Goal: Task Accomplishment & Management: Complete application form

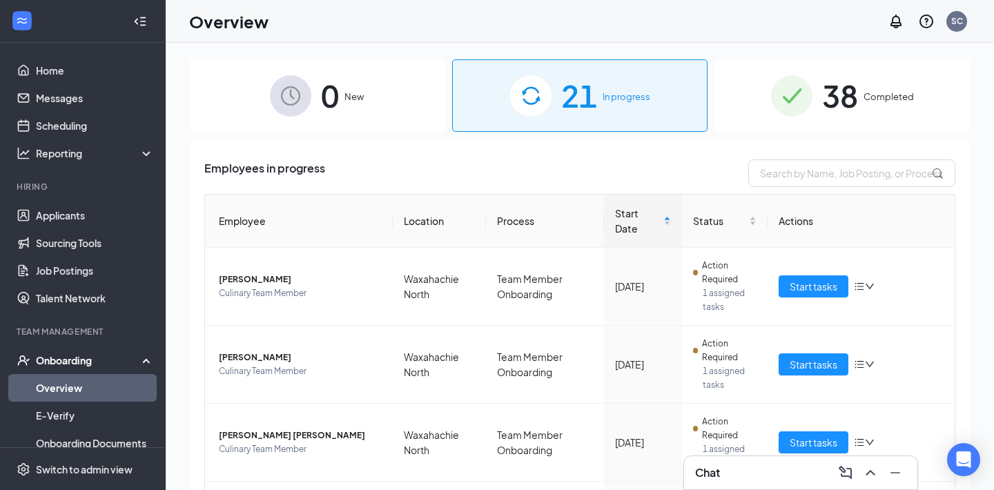
click at [61, 359] on div "Onboarding" at bounding box center [89, 360] width 106 height 14
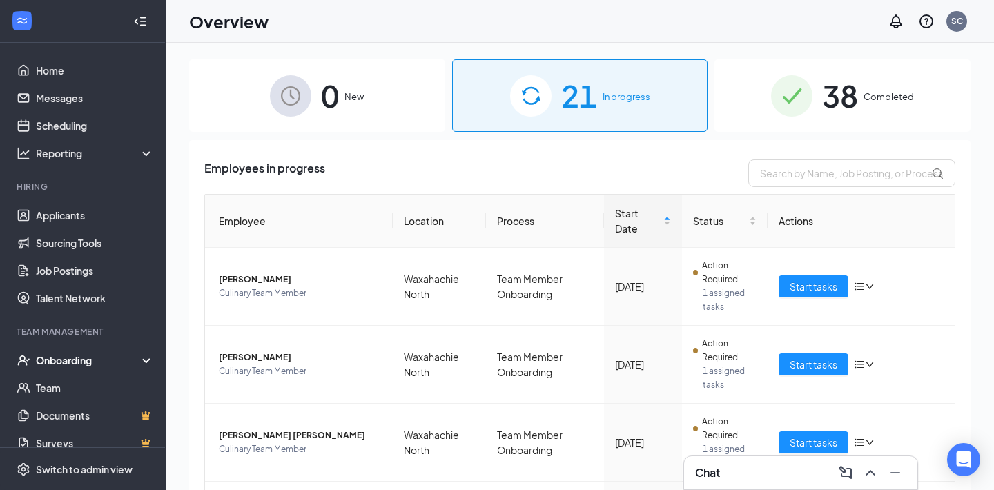
click at [61, 359] on div "Onboarding" at bounding box center [89, 360] width 106 height 14
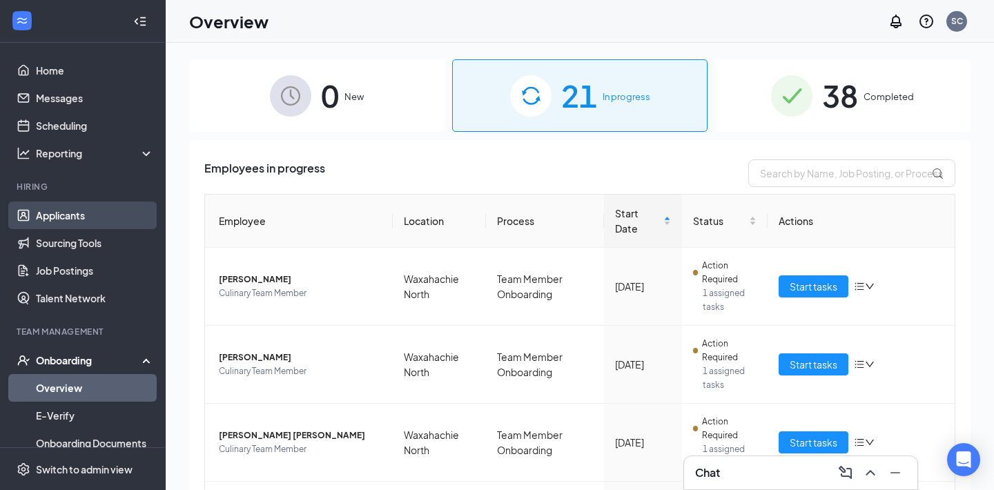
click at [71, 213] on link "Applicants" at bounding box center [95, 215] width 118 height 28
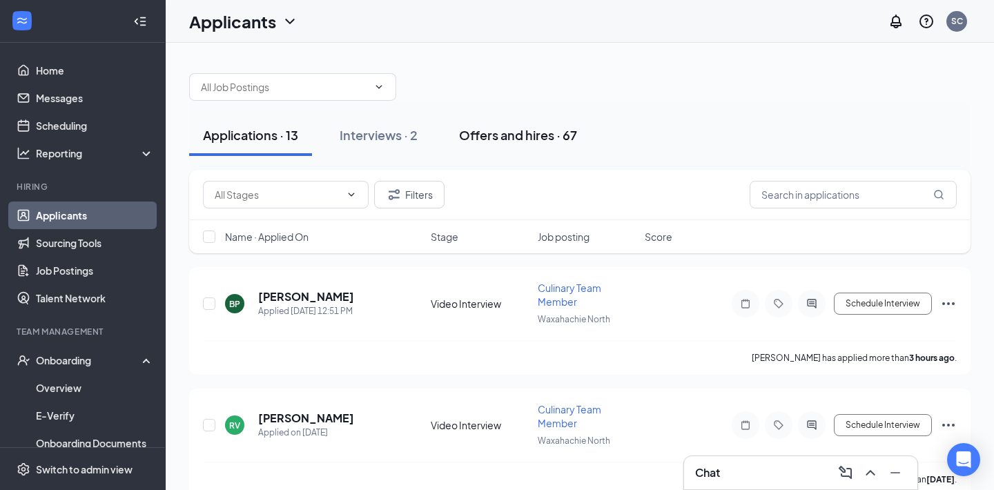
click at [553, 137] on div "Offers and hires · 67" at bounding box center [518, 134] width 118 height 17
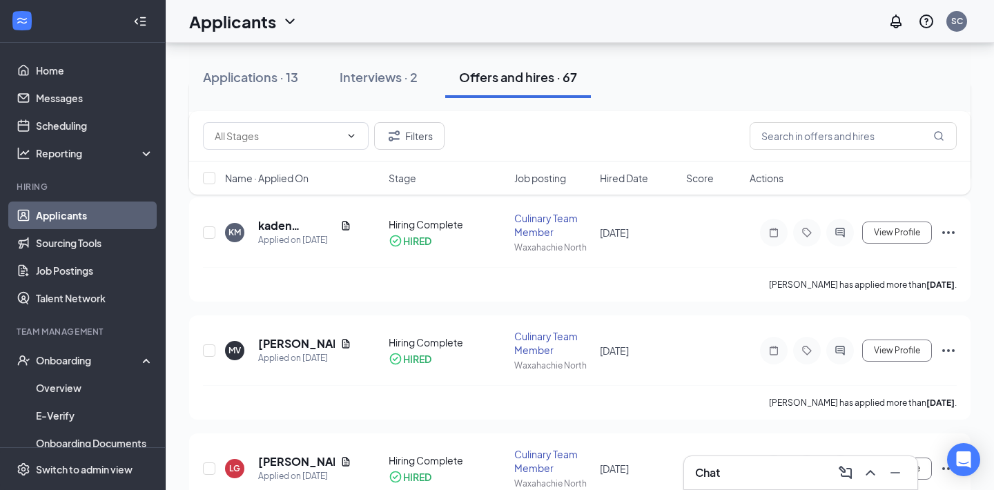
scroll to position [31, 0]
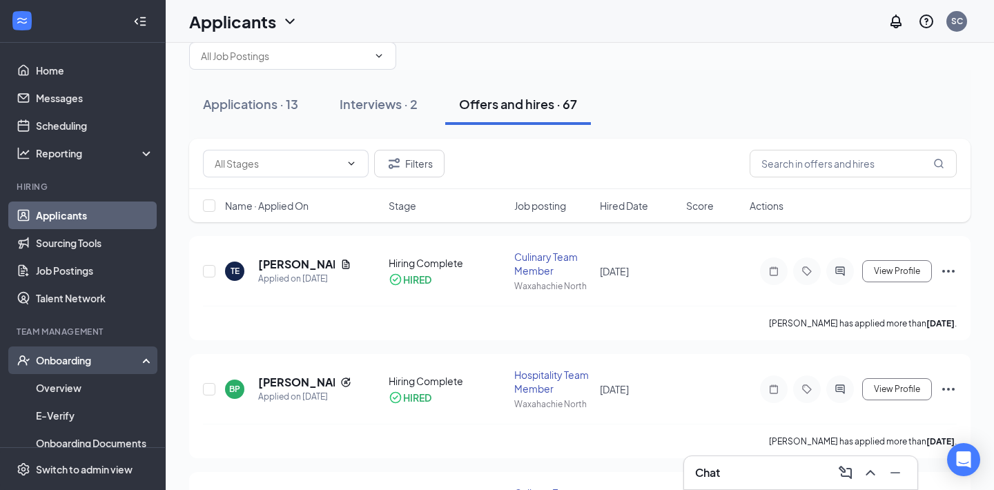
click at [72, 364] on div "Onboarding" at bounding box center [89, 360] width 106 height 14
click at [60, 359] on div "Onboarding" at bounding box center [89, 360] width 106 height 14
click at [59, 390] on link "Overview" at bounding box center [95, 388] width 118 height 28
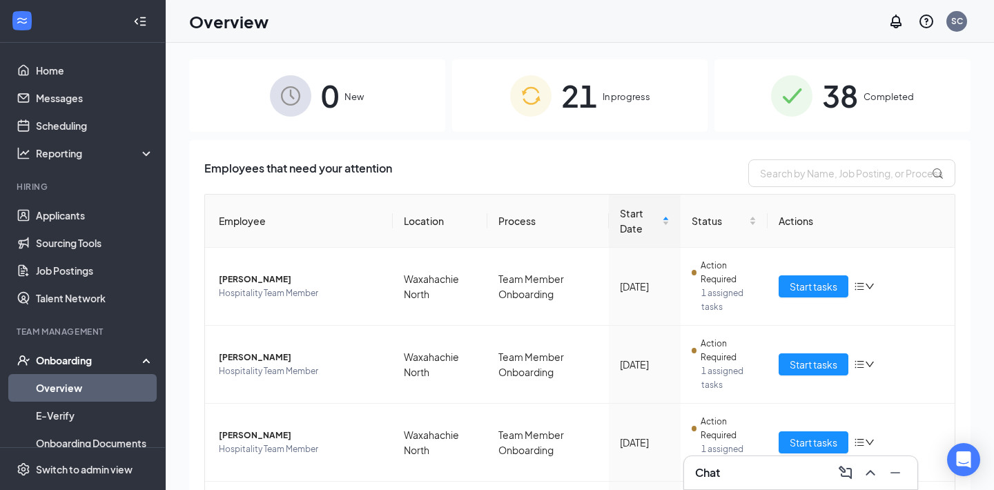
click at [563, 99] on span "21" at bounding box center [579, 96] width 36 height 48
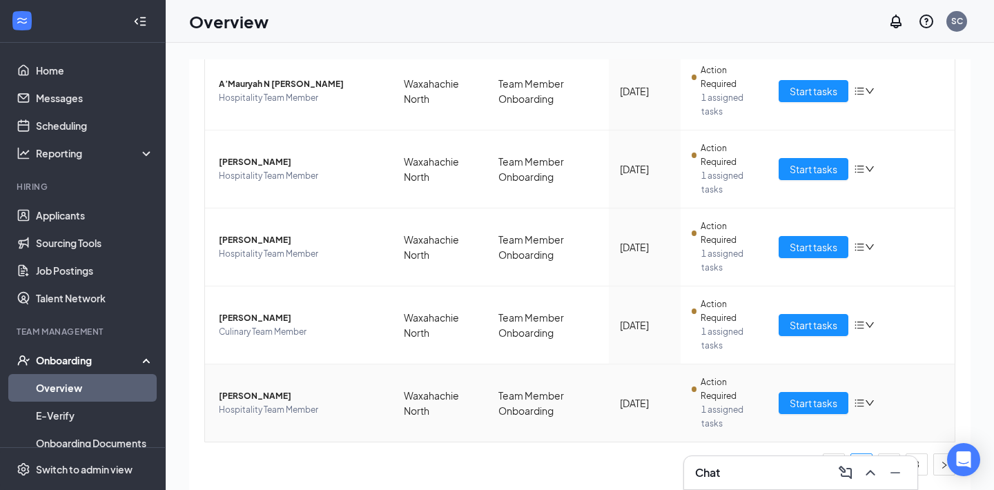
scroll to position [585, 0]
click at [923, 466] on link "3" at bounding box center [916, 464] width 21 height 21
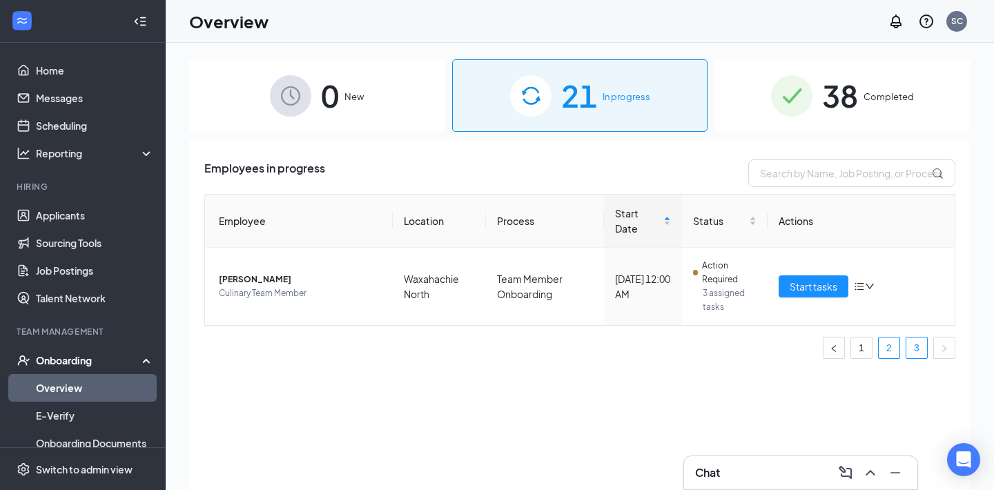
click at [898, 337] on link "2" at bounding box center [888, 347] width 21 height 21
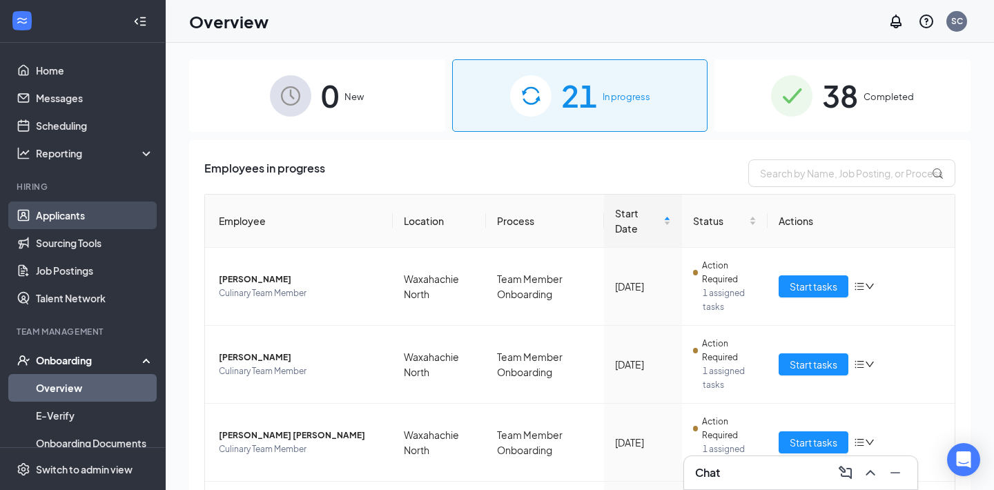
click at [100, 220] on link "Applicants" at bounding box center [95, 215] width 118 height 28
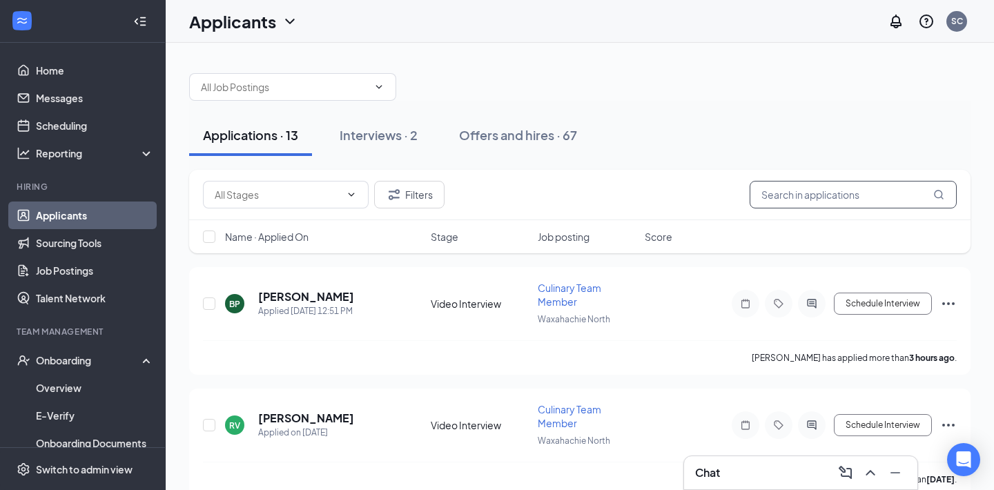
click at [852, 199] on input "text" at bounding box center [852, 195] width 207 height 28
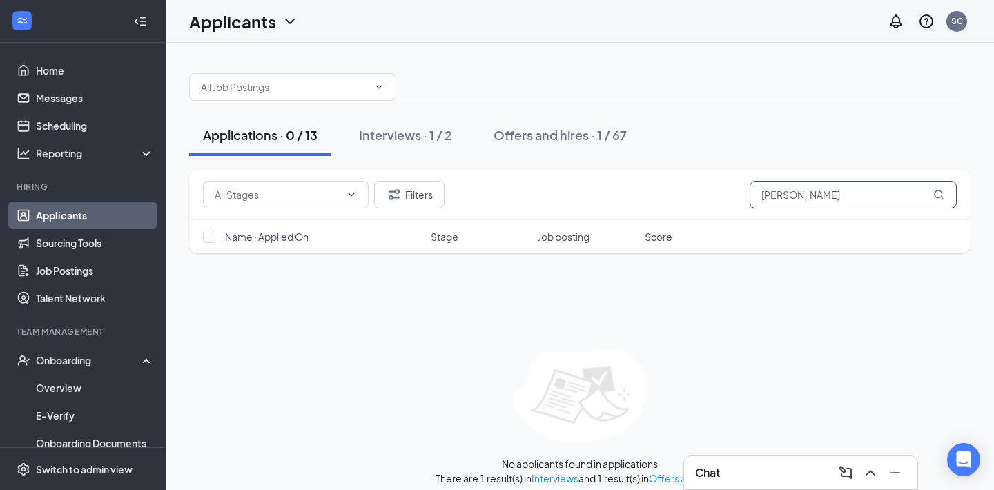
type input "[PERSON_NAME]"
drag, startPoint x: 852, startPoint y: 199, endPoint x: 533, endPoint y: 125, distance: 327.2
click at [533, 125] on button "Offers and hires · 1 / 67" at bounding box center [560, 135] width 161 height 41
click at [819, 196] on input "[PERSON_NAME]" at bounding box center [852, 195] width 207 height 28
type input "[PERSON_NAME]"
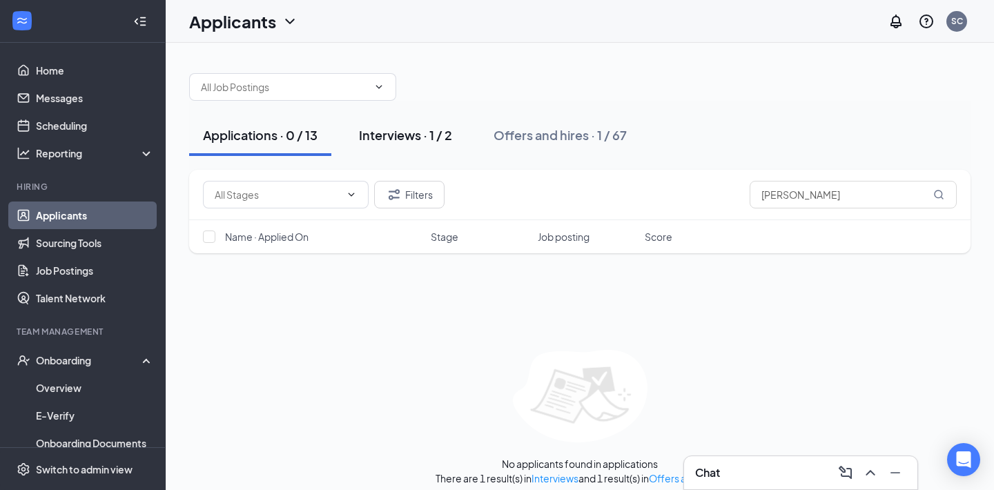
click at [425, 144] on button "Interviews · 1 / 2" at bounding box center [405, 135] width 121 height 41
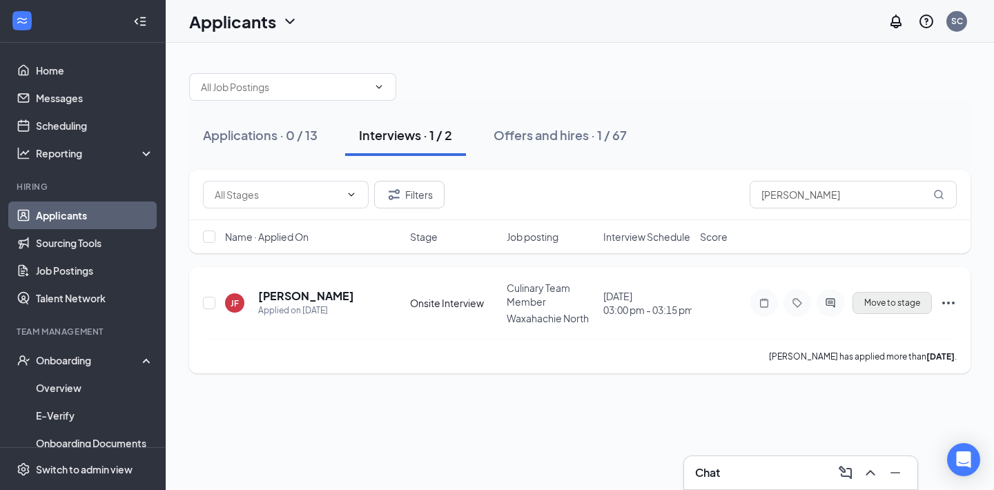
click at [894, 302] on span "Move to stage" at bounding box center [892, 303] width 56 height 10
type input "Hiring Complete (final stage)"
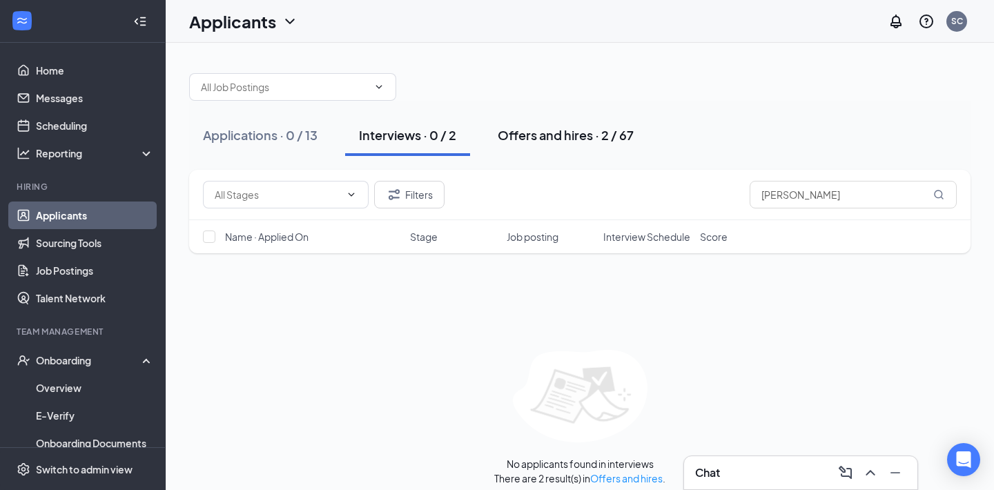
click at [578, 141] on div "Offers and hires · 2 / 67" at bounding box center [566, 134] width 136 height 17
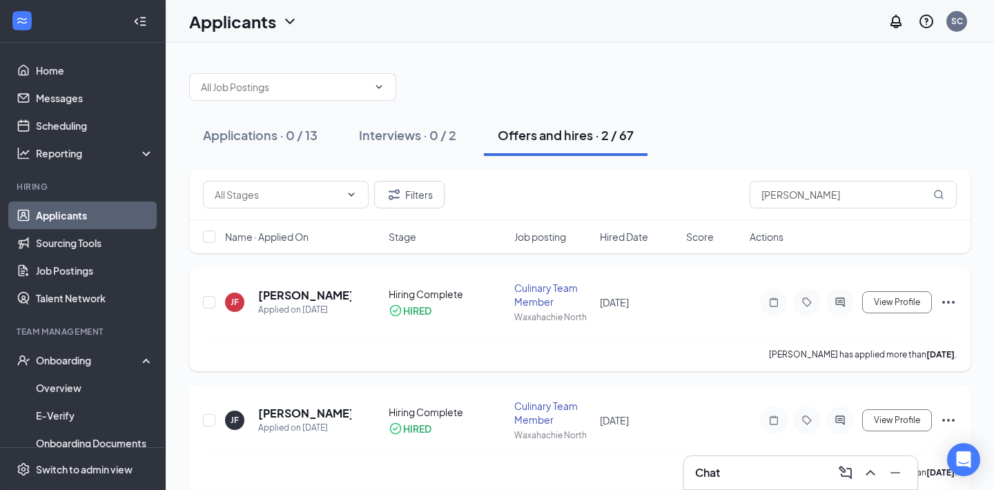
click at [946, 302] on icon "Ellipses" at bounding box center [948, 302] width 17 height 17
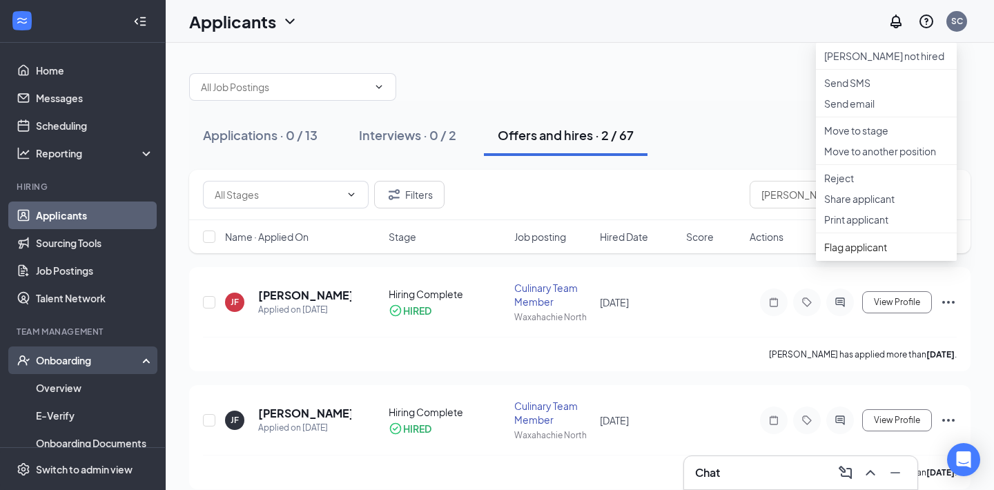
click at [90, 366] on div "Onboarding" at bounding box center [89, 360] width 106 height 14
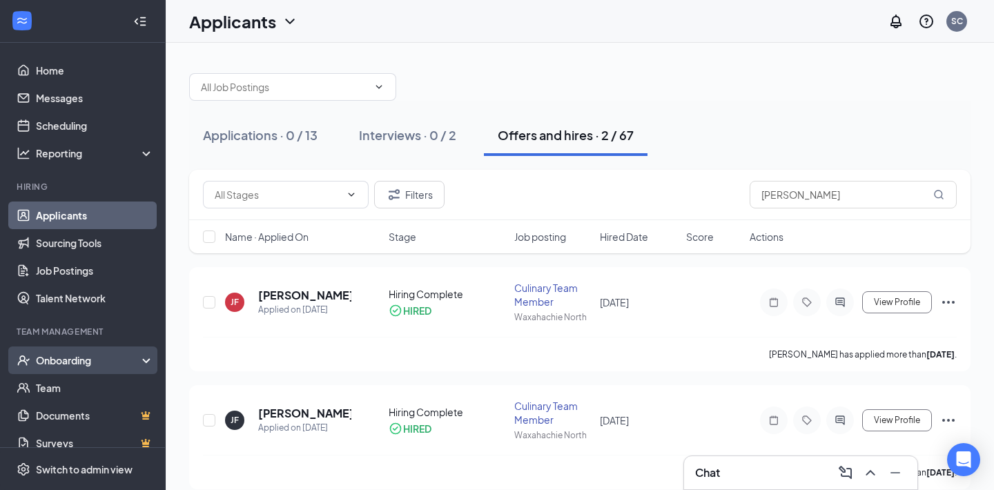
click at [90, 374] on div "Onboarding" at bounding box center [83, 360] width 166 height 28
click at [83, 392] on link "Overview" at bounding box center [95, 388] width 118 height 28
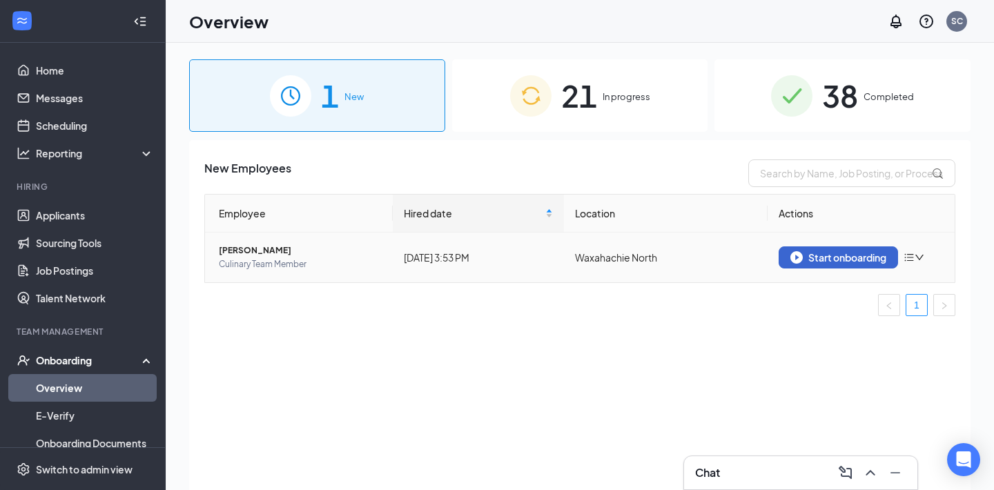
click at [816, 253] on div "Start onboarding" at bounding box center [838, 257] width 96 height 12
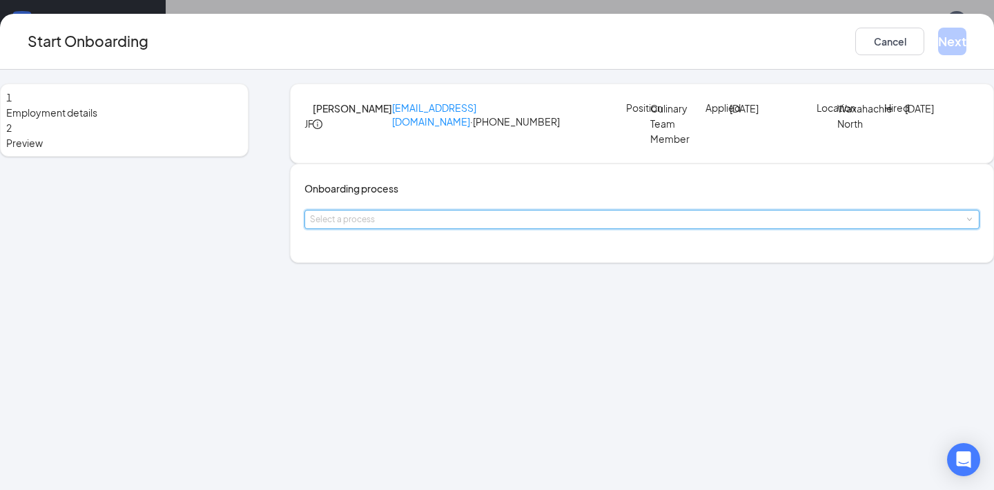
click at [417, 228] on div "Select a process" at bounding box center [642, 219] width 664 height 18
click at [407, 306] on span "Team Member Onboarding" at bounding box center [405, 308] width 122 height 12
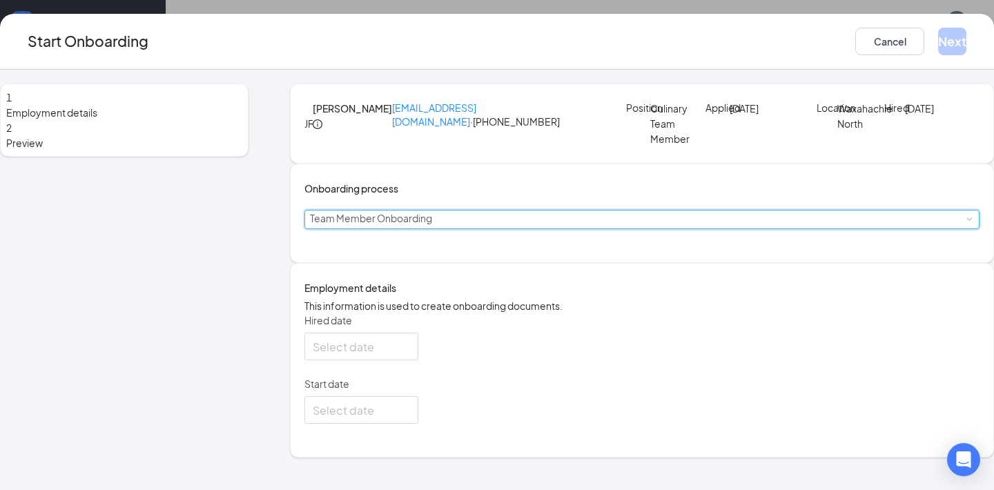
type input "[DATE]"
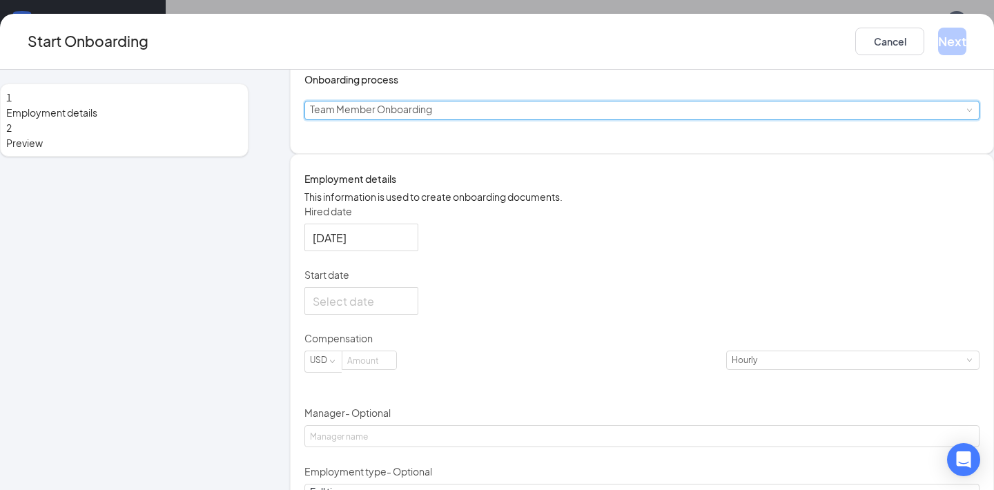
scroll to position [110, 0]
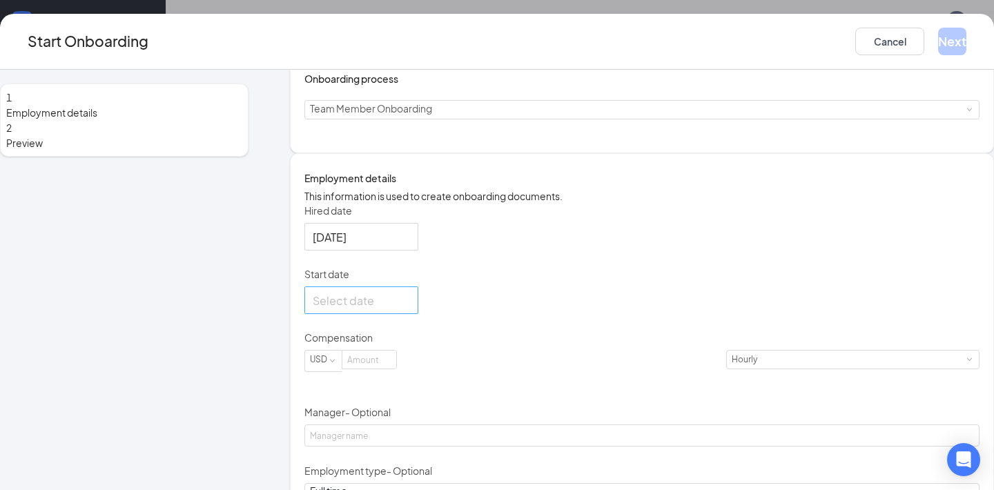
click at [410, 309] on div at bounding box center [361, 300] width 97 height 17
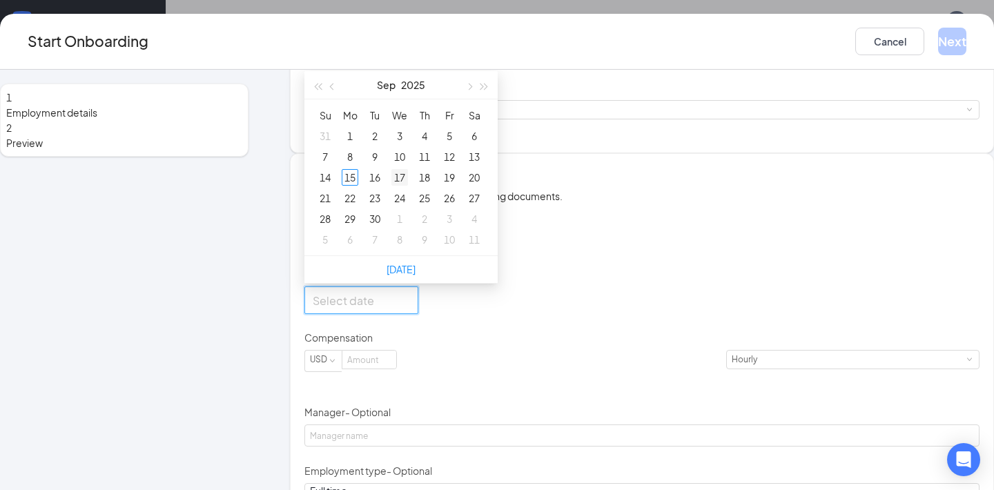
type input "[DATE]"
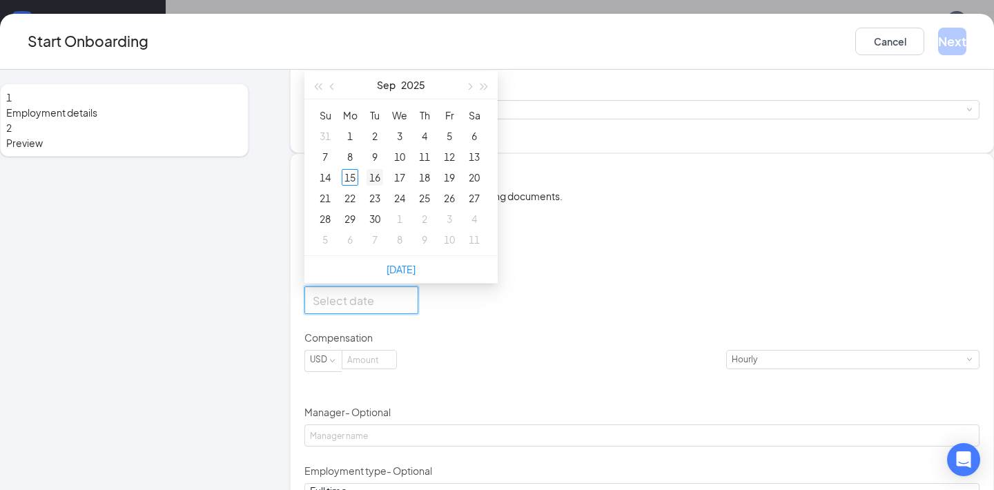
type input "[DATE]"
click at [358, 186] on div "15" at bounding box center [350, 177] width 17 height 17
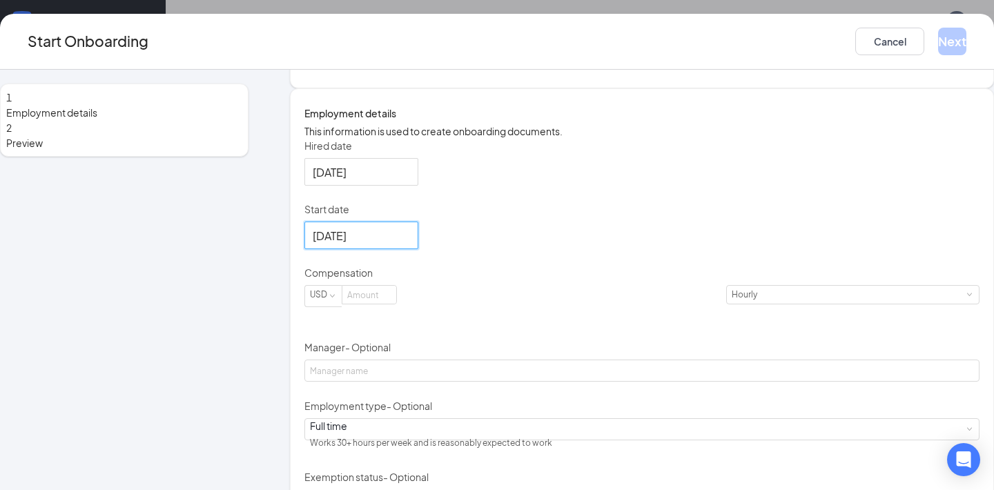
scroll to position [181, 0]
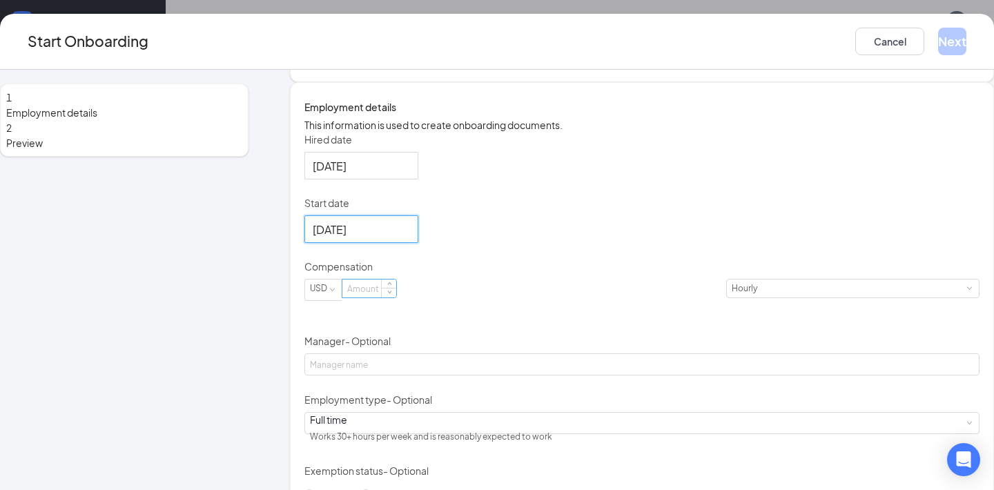
click at [396, 297] on input at bounding box center [369, 288] width 54 height 18
type input "11"
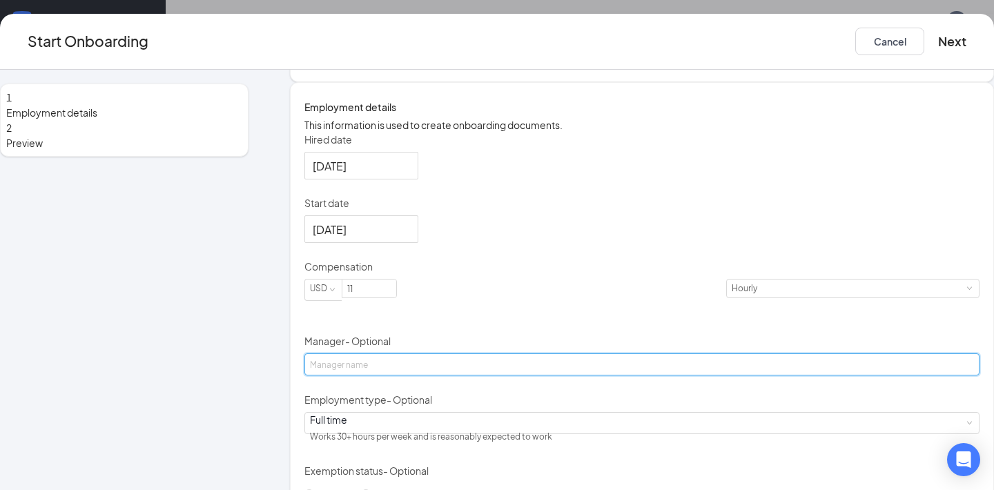
click at [420, 375] on input "Manager - Optional" at bounding box center [641, 364] width 675 height 22
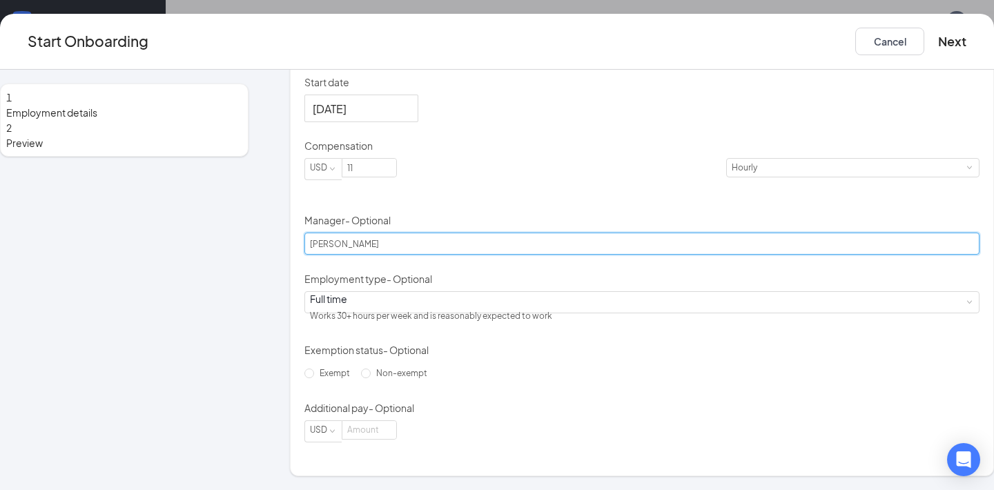
scroll to position [379, 0]
type input "[PERSON_NAME]"
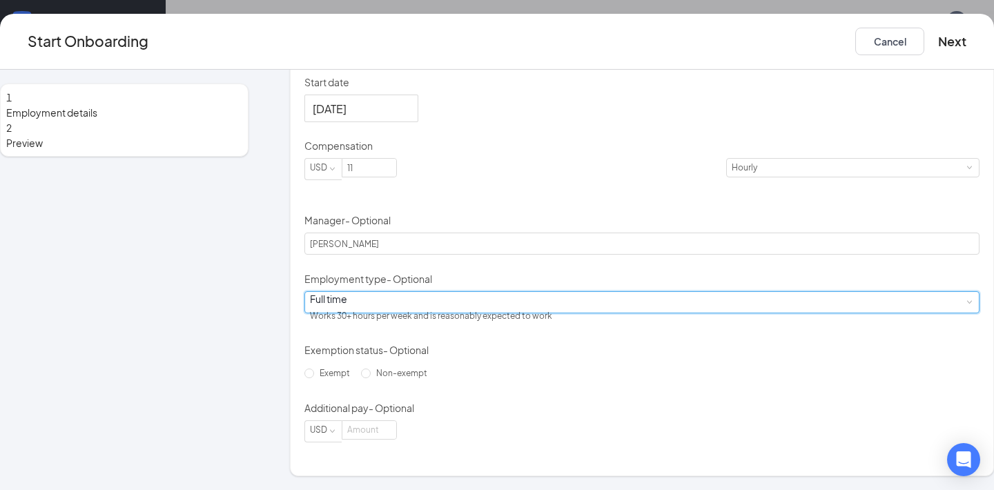
click at [406, 313] on div "Full time Works 30+ hours per week and is reasonably expected to work" at bounding box center [642, 302] width 664 height 21
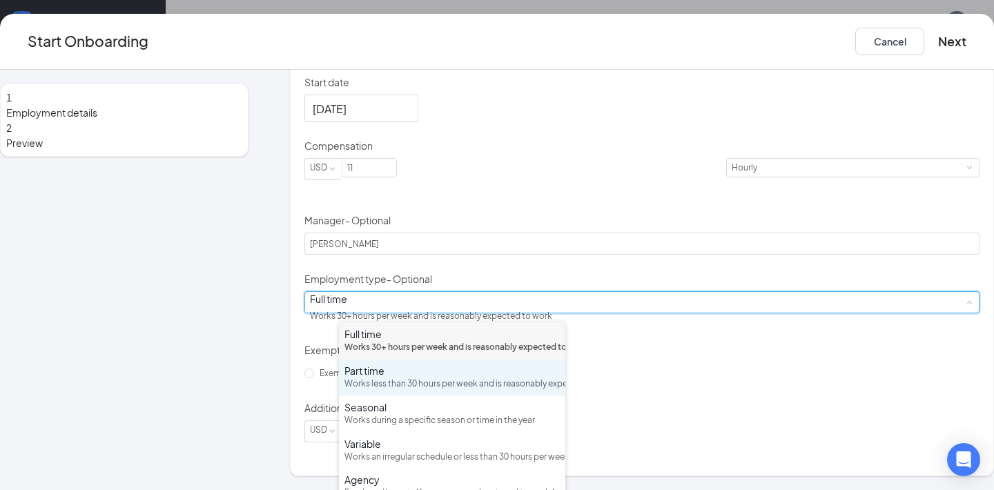
click at [386, 391] on div "Works less than 30 hours per week and is reasonably expected to work" at bounding box center [451, 383] width 215 height 13
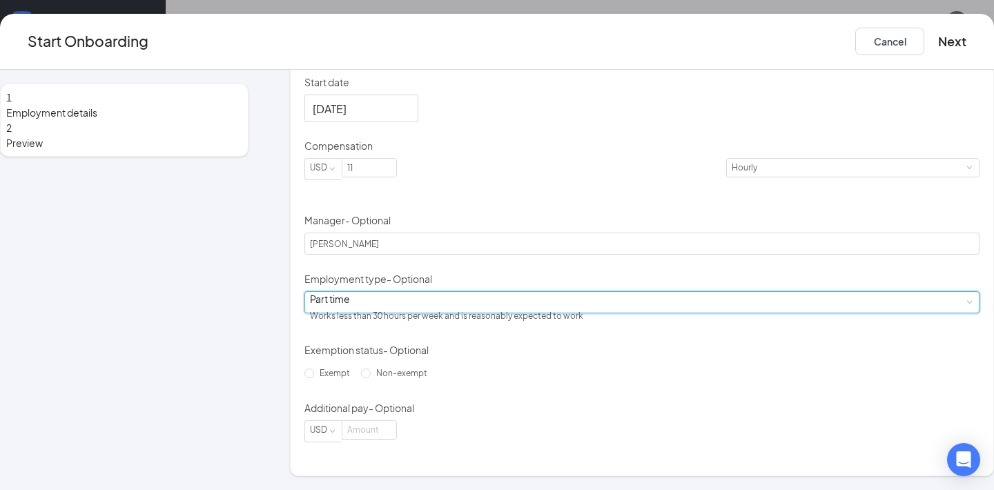
scroll to position [383, 0]
click at [361, 378] on input "Non-exempt" at bounding box center [366, 373] width 10 height 10
radio input "true"
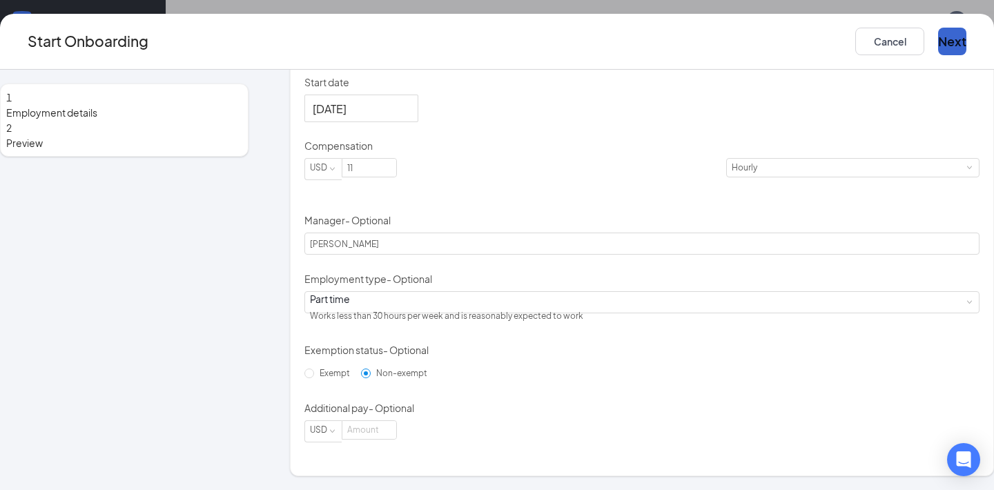
click at [938, 39] on button "Next" at bounding box center [952, 42] width 28 height 28
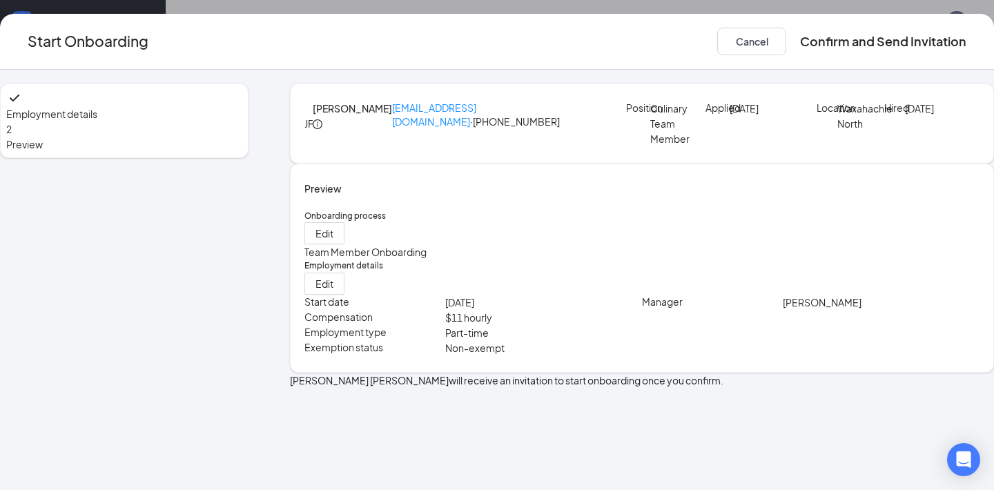
scroll to position [0, 0]
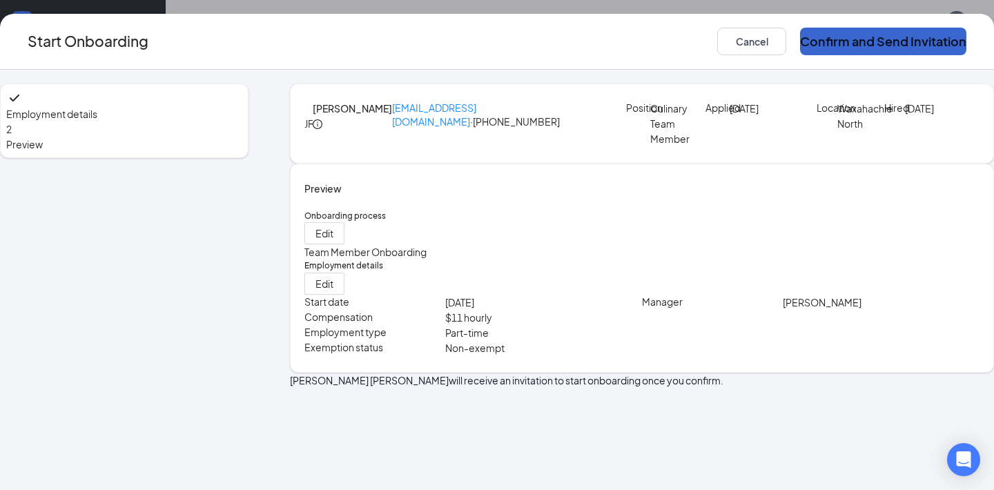
click at [827, 42] on button "Confirm and Send Invitation" at bounding box center [883, 42] width 166 height 28
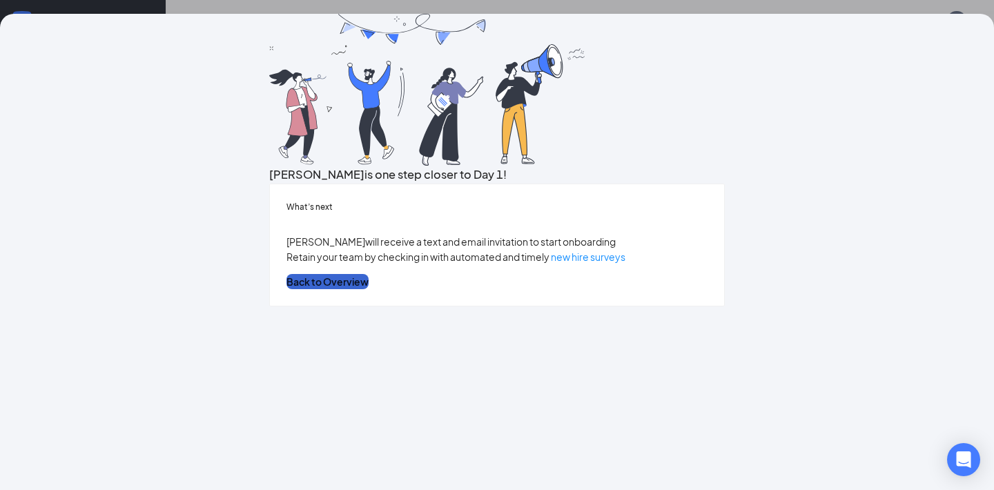
scroll to position [58, 0]
click at [368, 289] on button "Back to Overview" at bounding box center [327, 281] width 82 height 15
